Goal: Task Accomplishment & Management: Complete application form

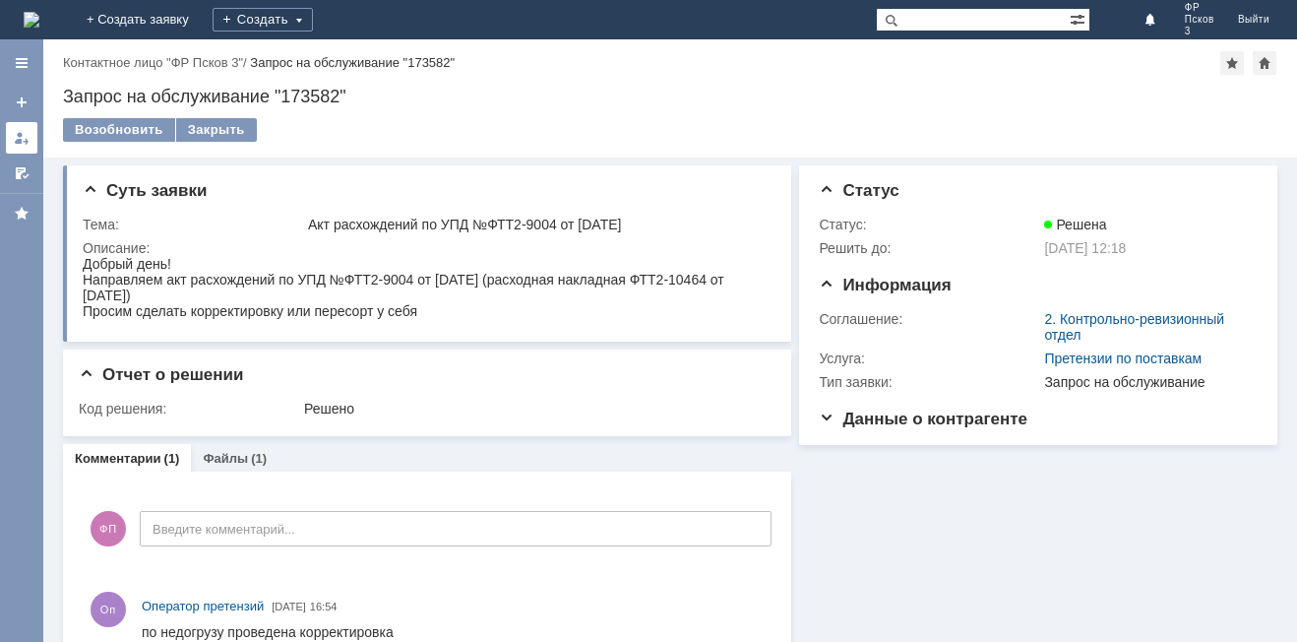
click at [29, 126] on link at bounding box center [21, 137] width 31 height 31
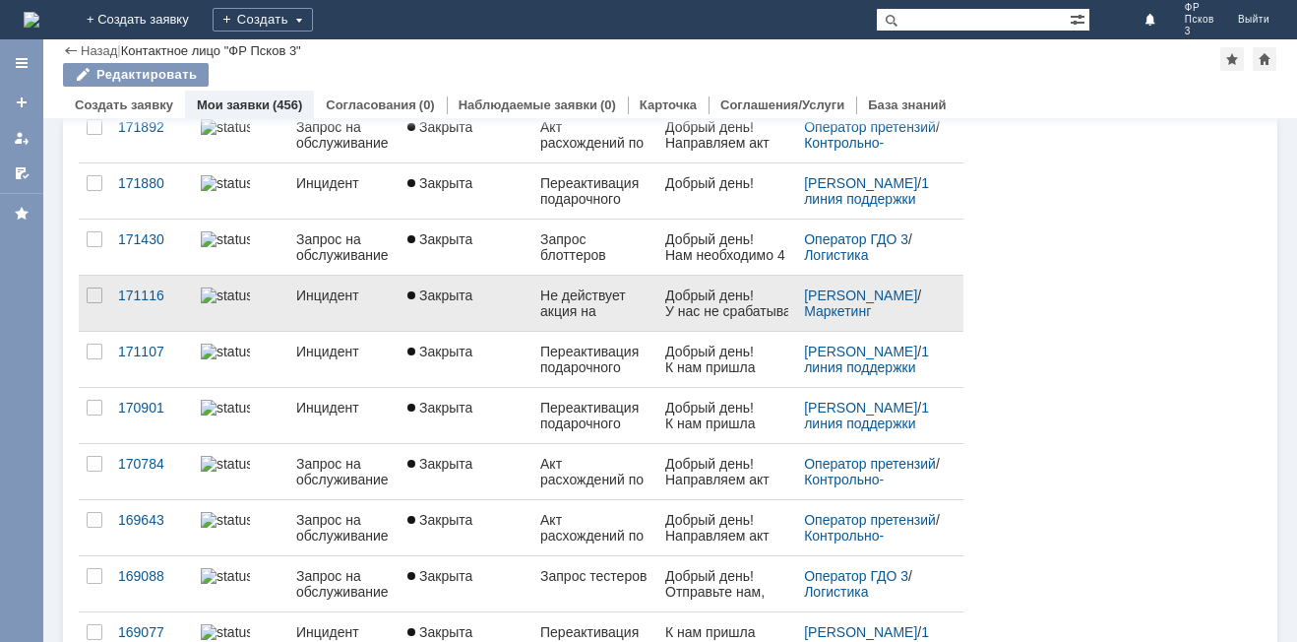
scroll to position [394, 0]
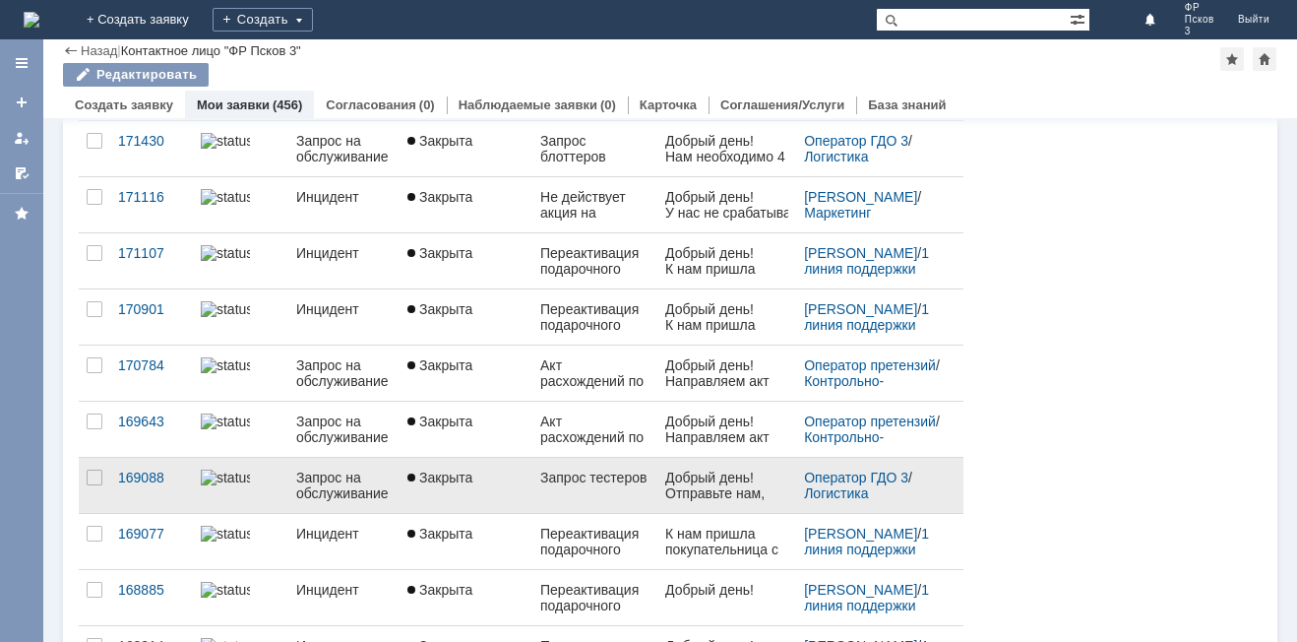
click at [613, 483] on div "Запрос тестеров" at bounding box center [594, 477] width 109 height 16
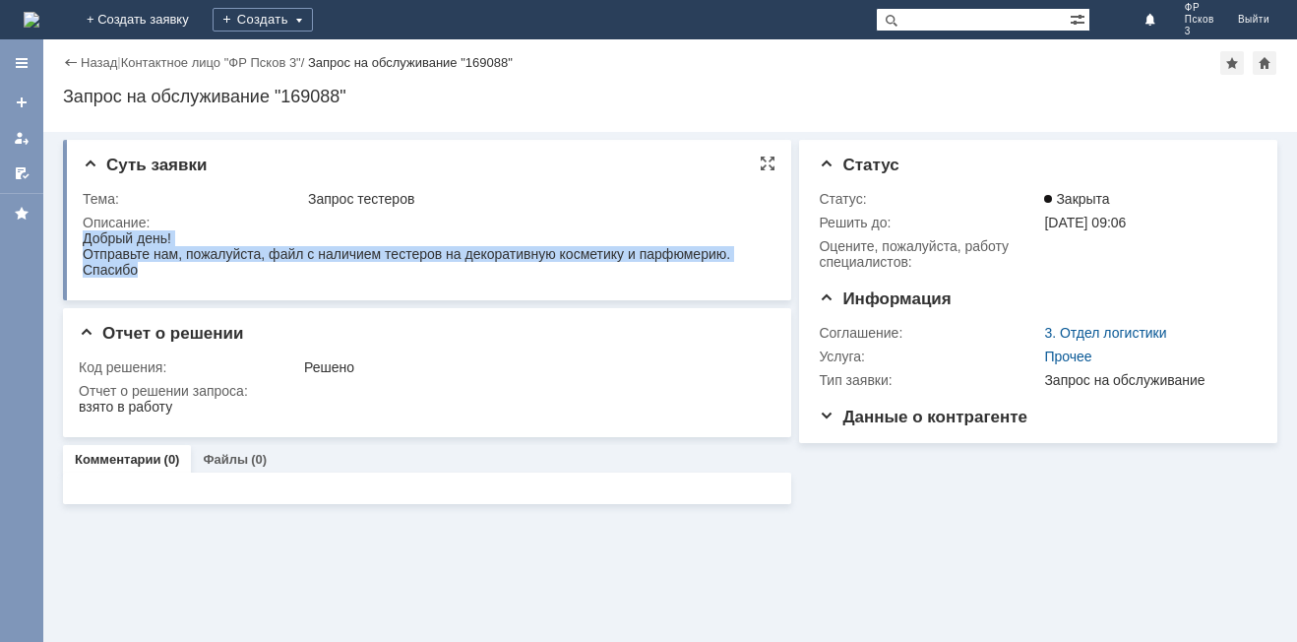
drag, startPoint x: 137, startPoint y: 272, endPoint x: 164, endPoint y: 472, distance: 202.6
click at [83, 243] on html "Добрый день! Отправьте нам, пожалуйста, файл с наличием тестеров на декоративну…" at bounding box center [425, 253] width 685 height 47
copy body "Добрый день! Отправьте нам, пожалуйста, файл с наличием тестеров на декоративну…"
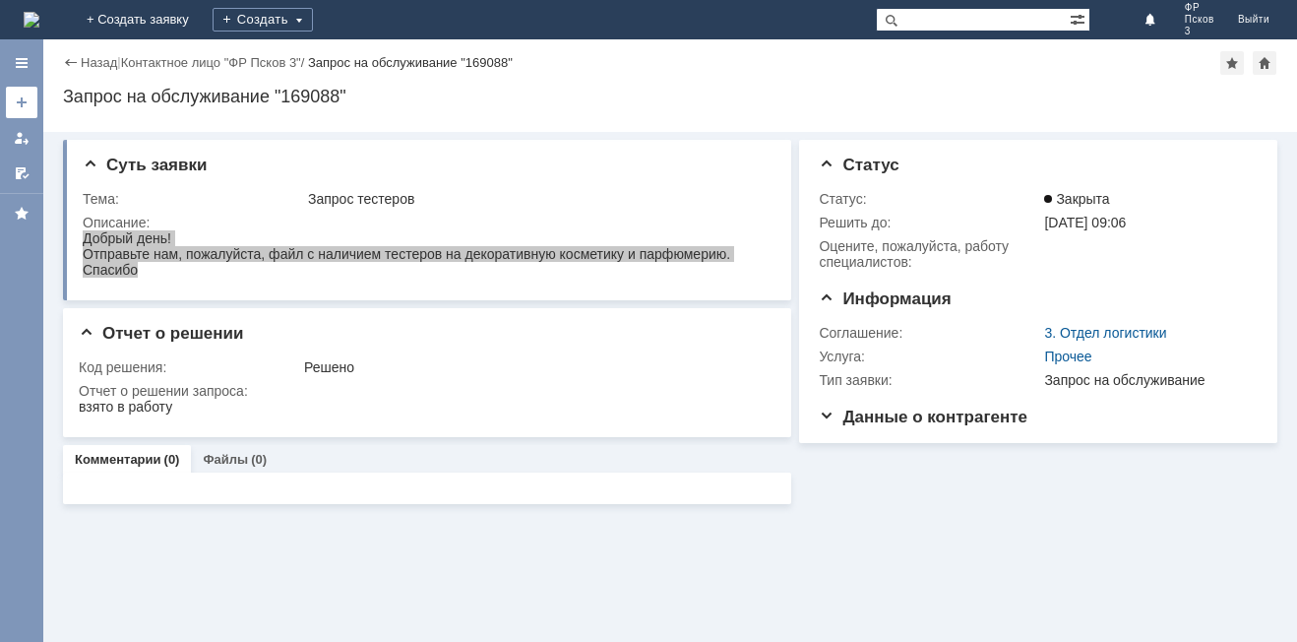
click at [21, 107] on div at bounding box center [22, 102] width 16 height 16
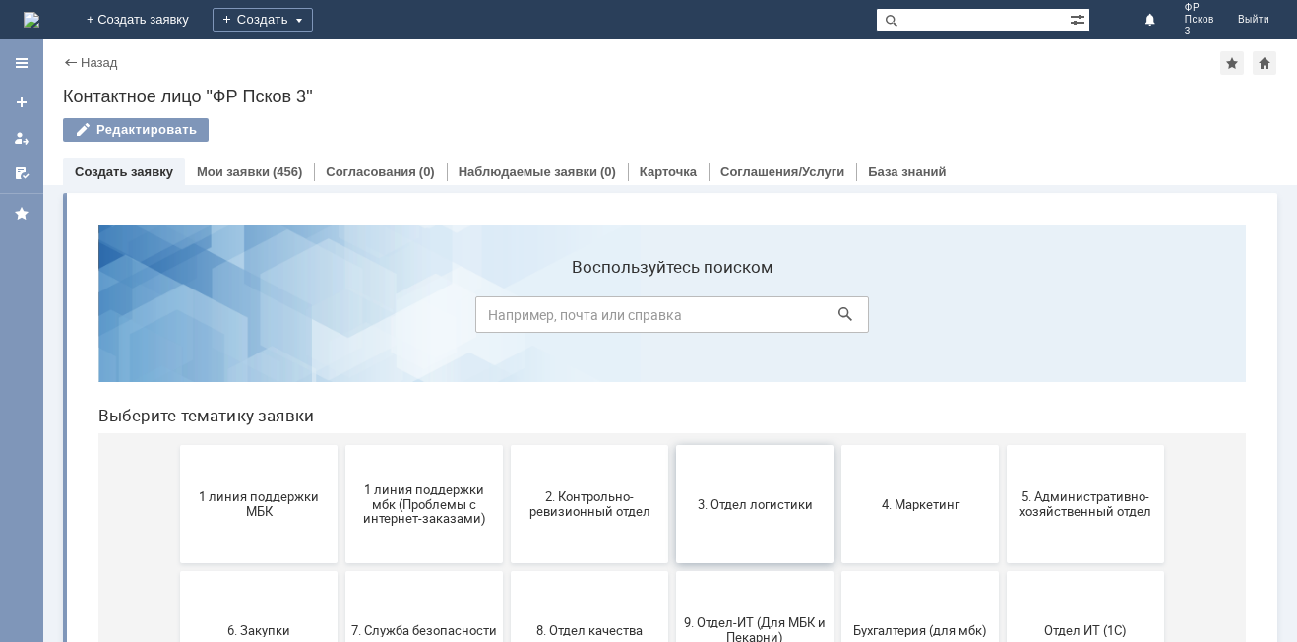
click at [797, 525] on button "3. Отдел логистики" at bounding box center [754, 504] width 157 height 118
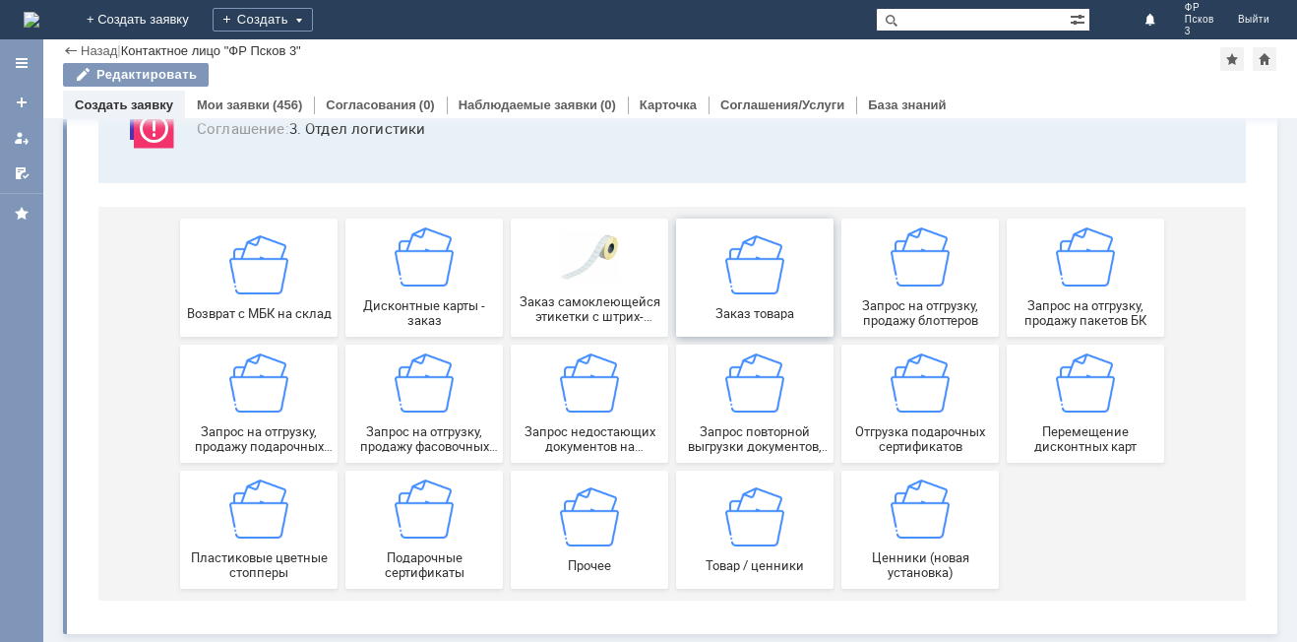
scroll to position [163, 0]
click at [608, 542] on img at bounding box center [589, 515] width 59 height 59
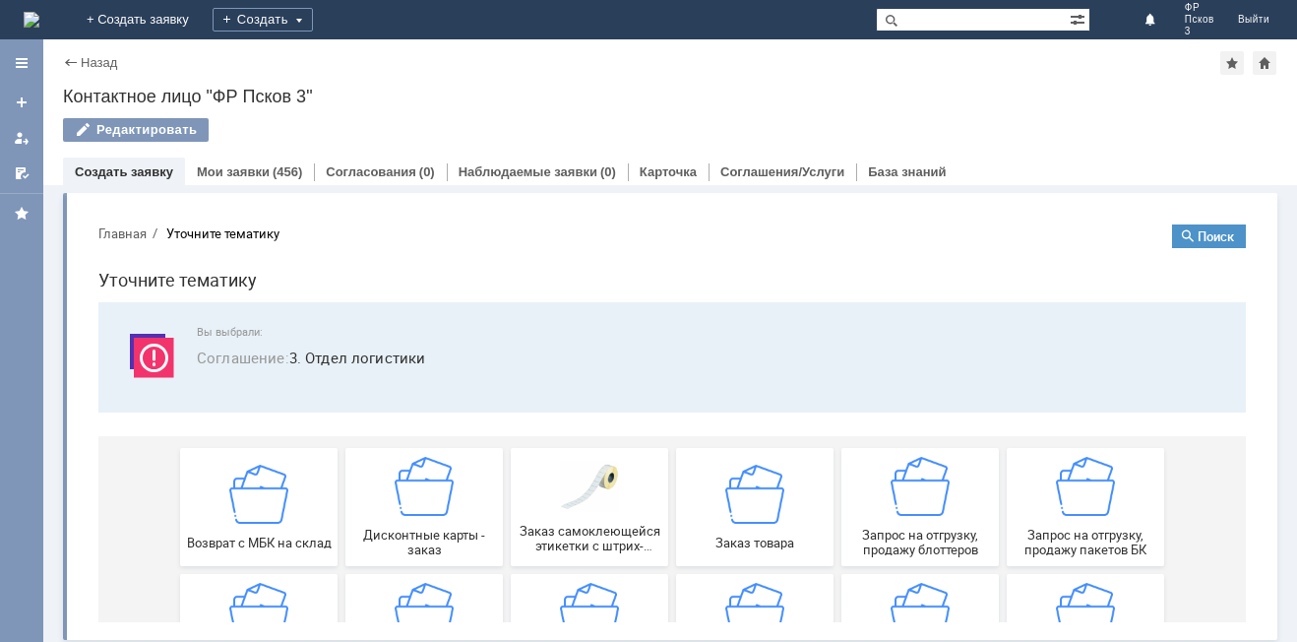
scroll to position [0, 0]
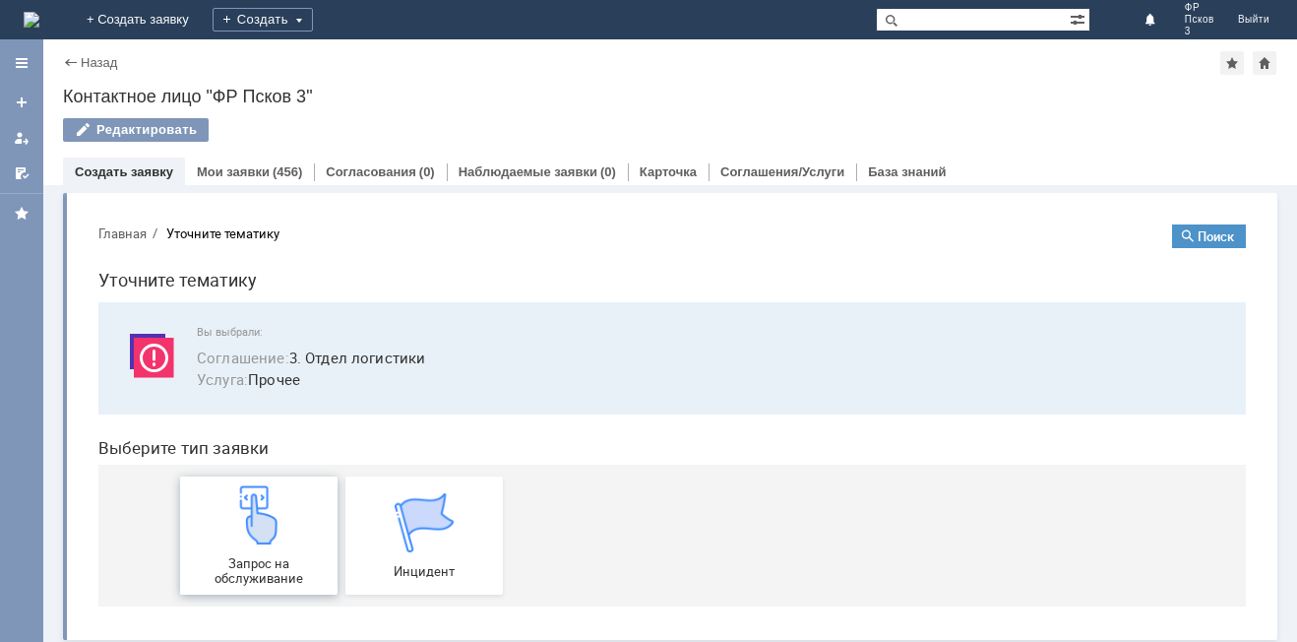
click at [278, 529] on img at bounding box center [258, 514] width 59 height 59
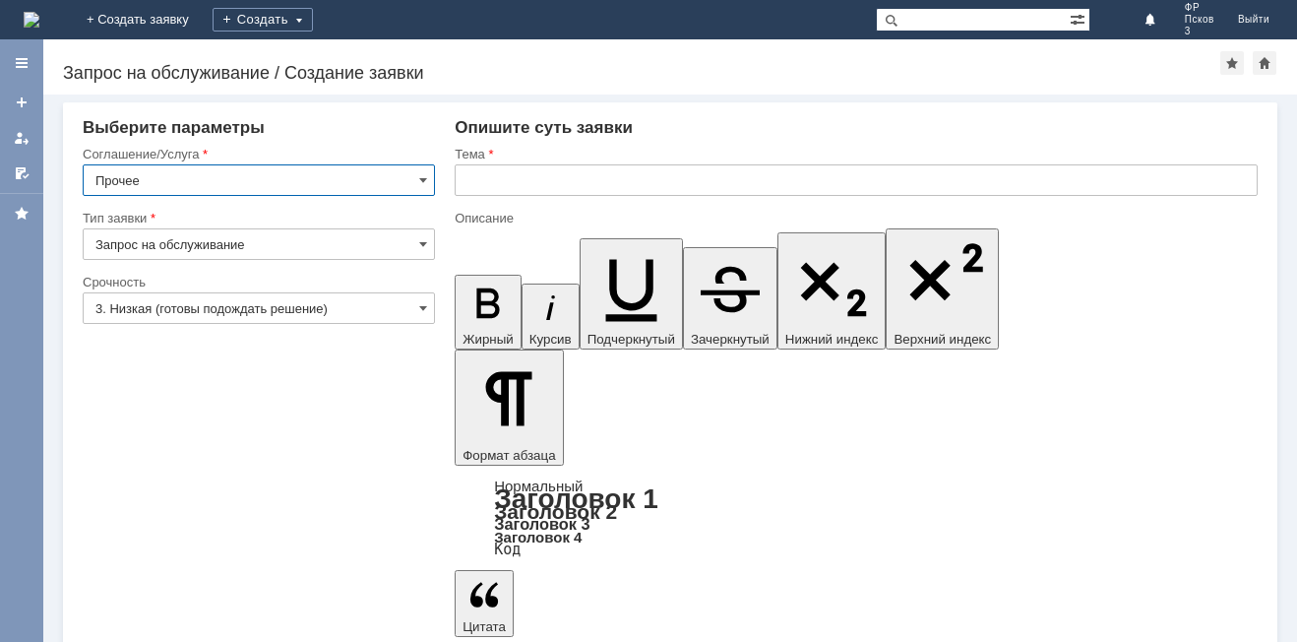
click at [152, 304] on input "3. Низкая (готовы подождать решение)" at bounding box center [259, 307] width 352 height 31
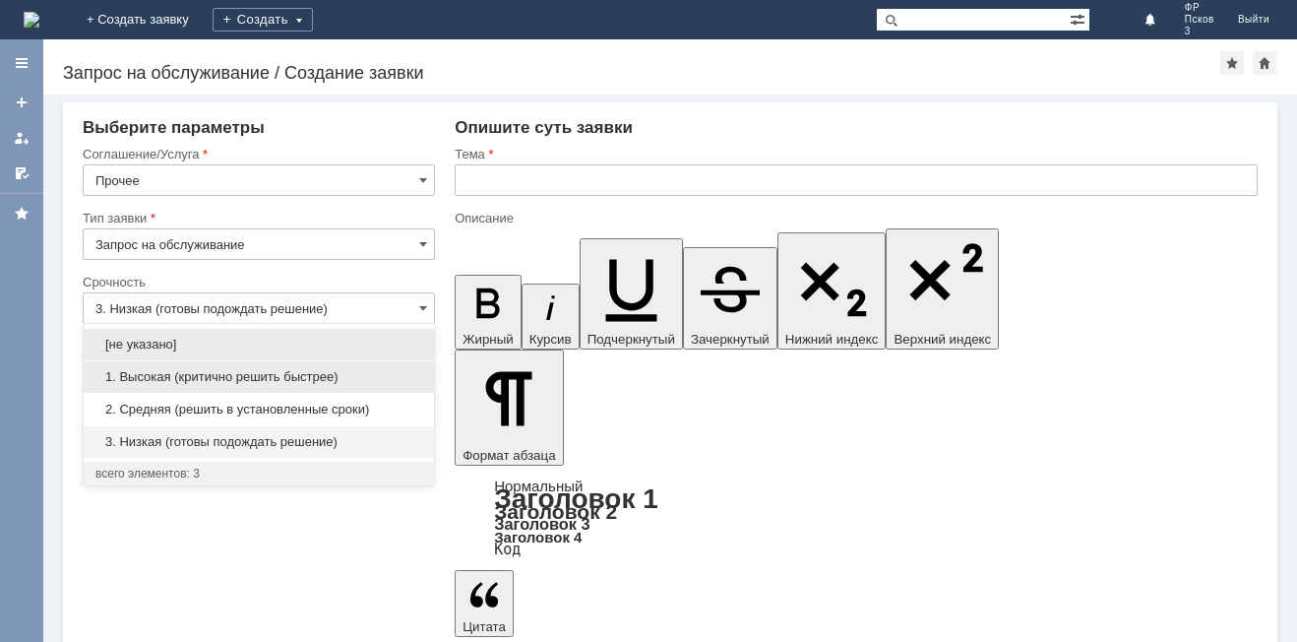
click at [161, 383] on span "1. Высокая (критично решить быстрее)" at bounding box center [258, 377] width 327 height 16
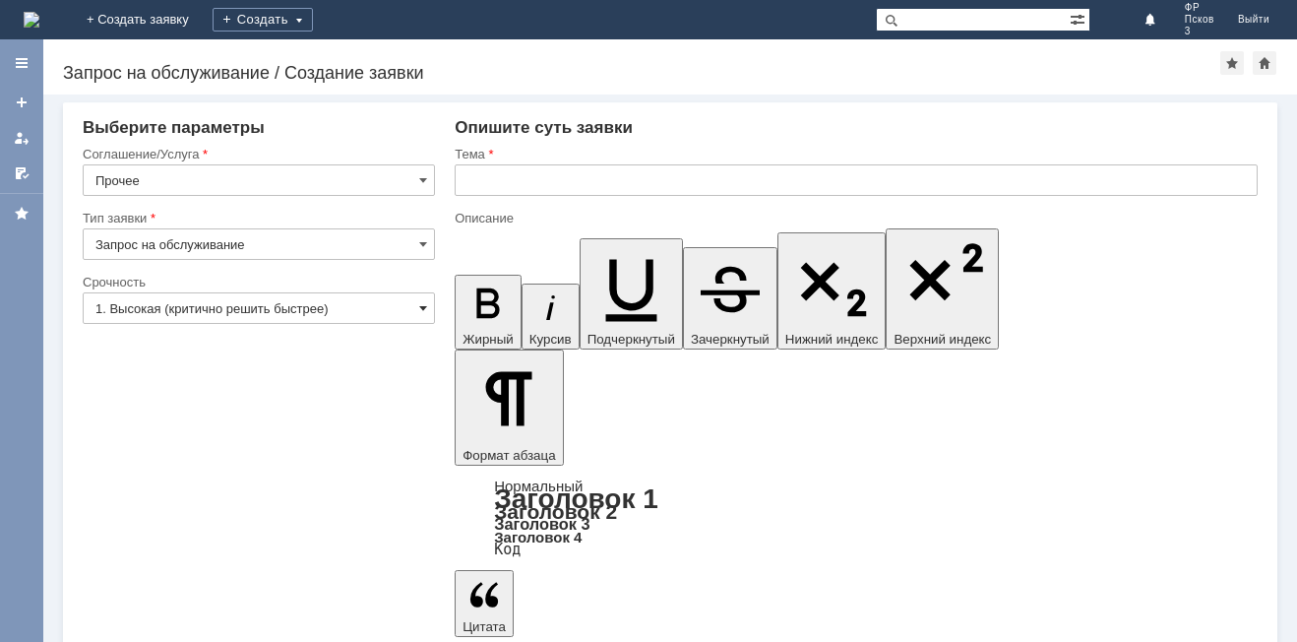
click at [424, 304] on span at bounding box center [423, 308] width 8 height 16
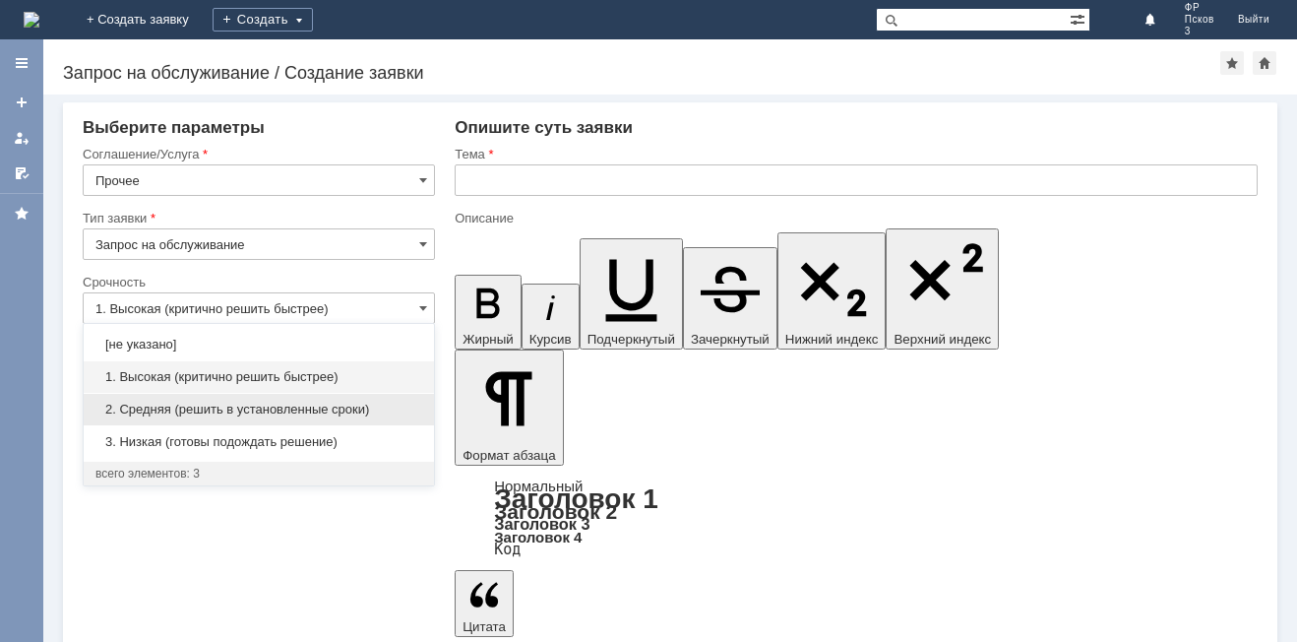
click at [211, 397] on div "2. Средняя (решить в установленные сроки)" at bounding box center [259, 409] width 350 height 31
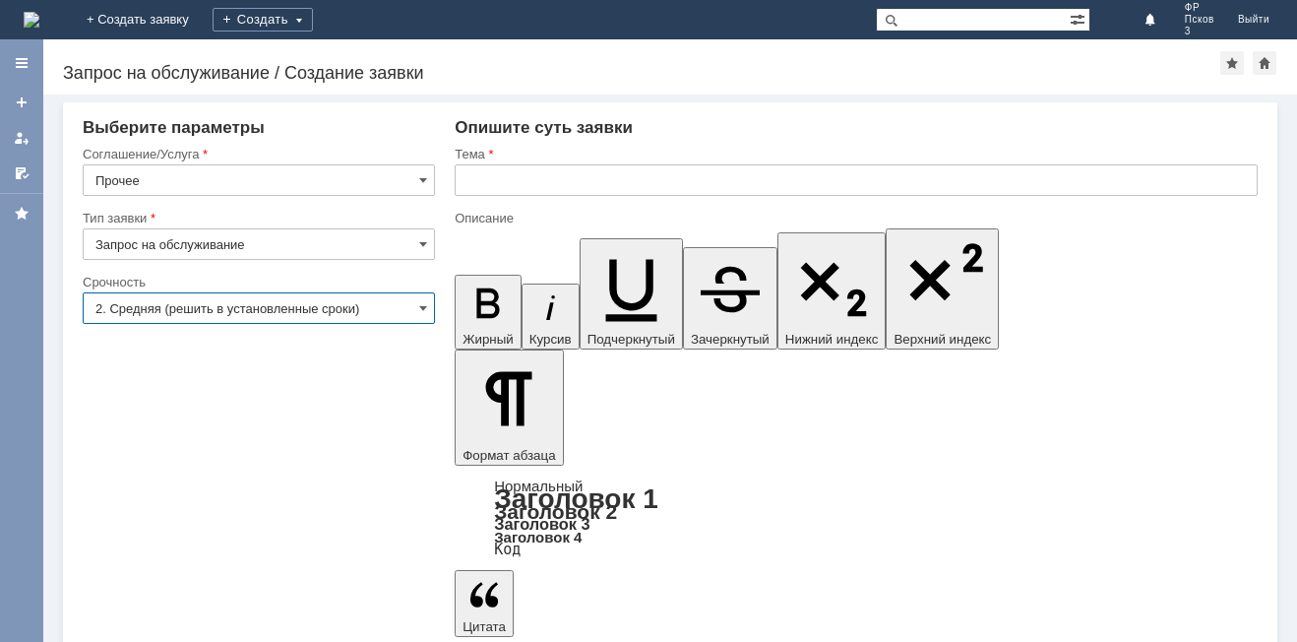
type input "2. Средняя (решить в установленные сроки)"
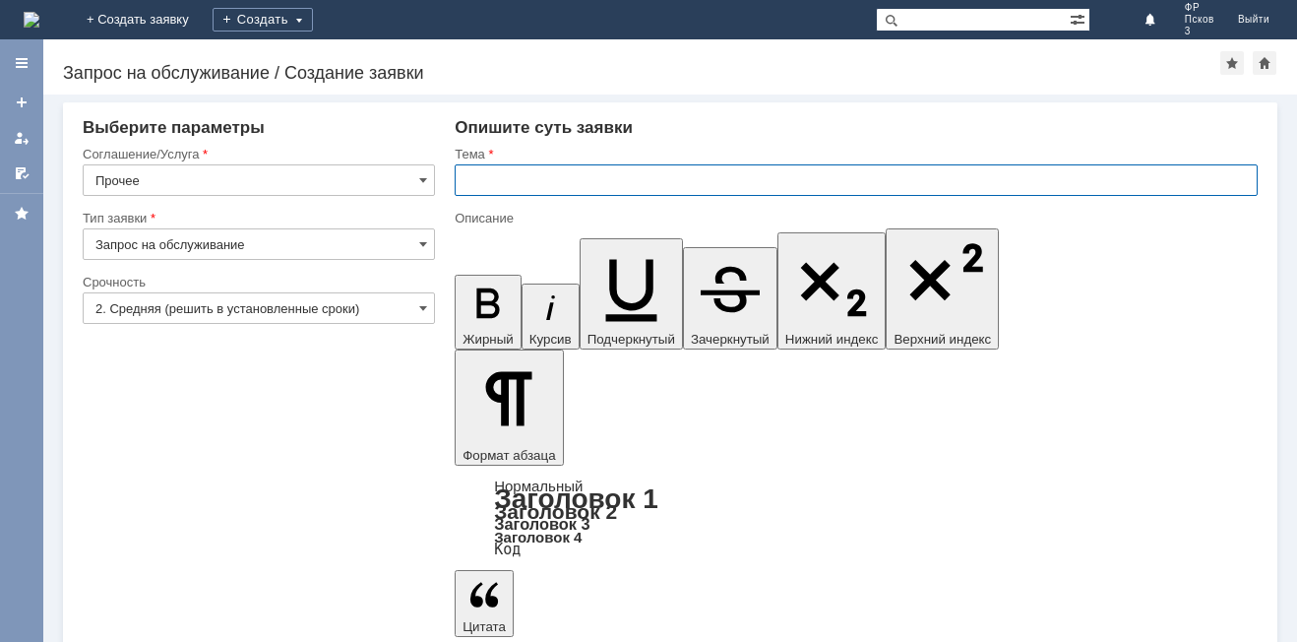
click at [567, 170] on input "text" at bounding box center [856, 179] width 803 height 31
type input "Запрос тестеров"
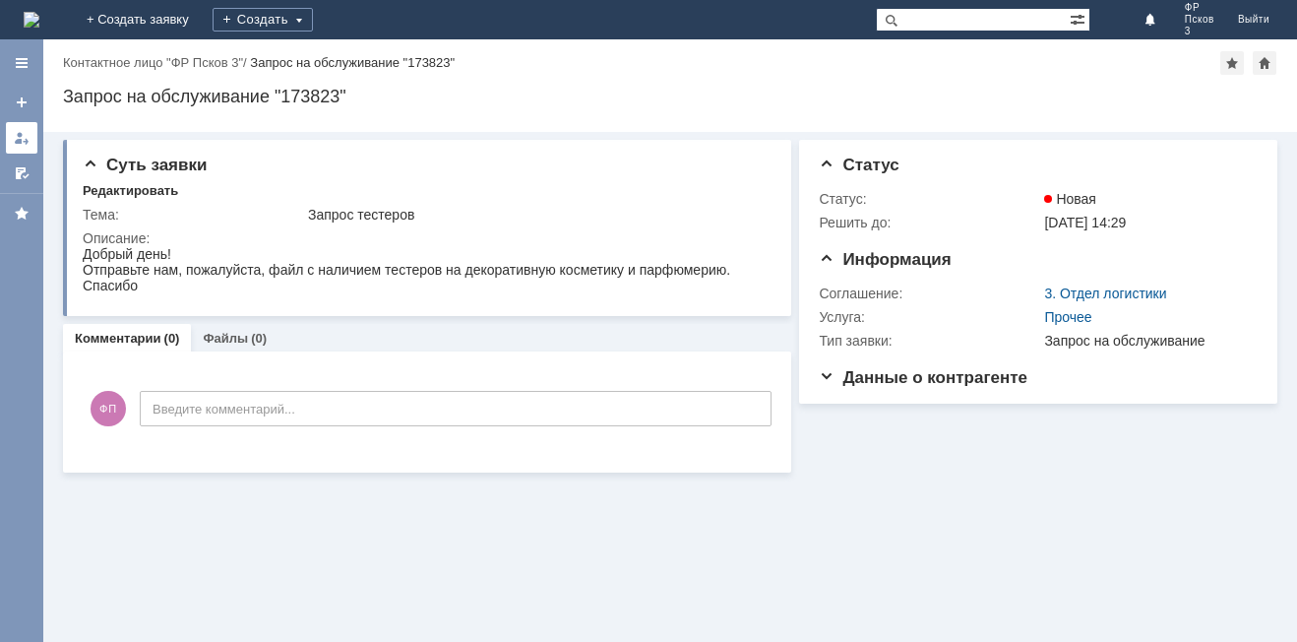
click at [26, 142] on div at bounding box center [22, 138] width 16 height 16
